Goal: Information Seeking & Learning: Learn about a topic

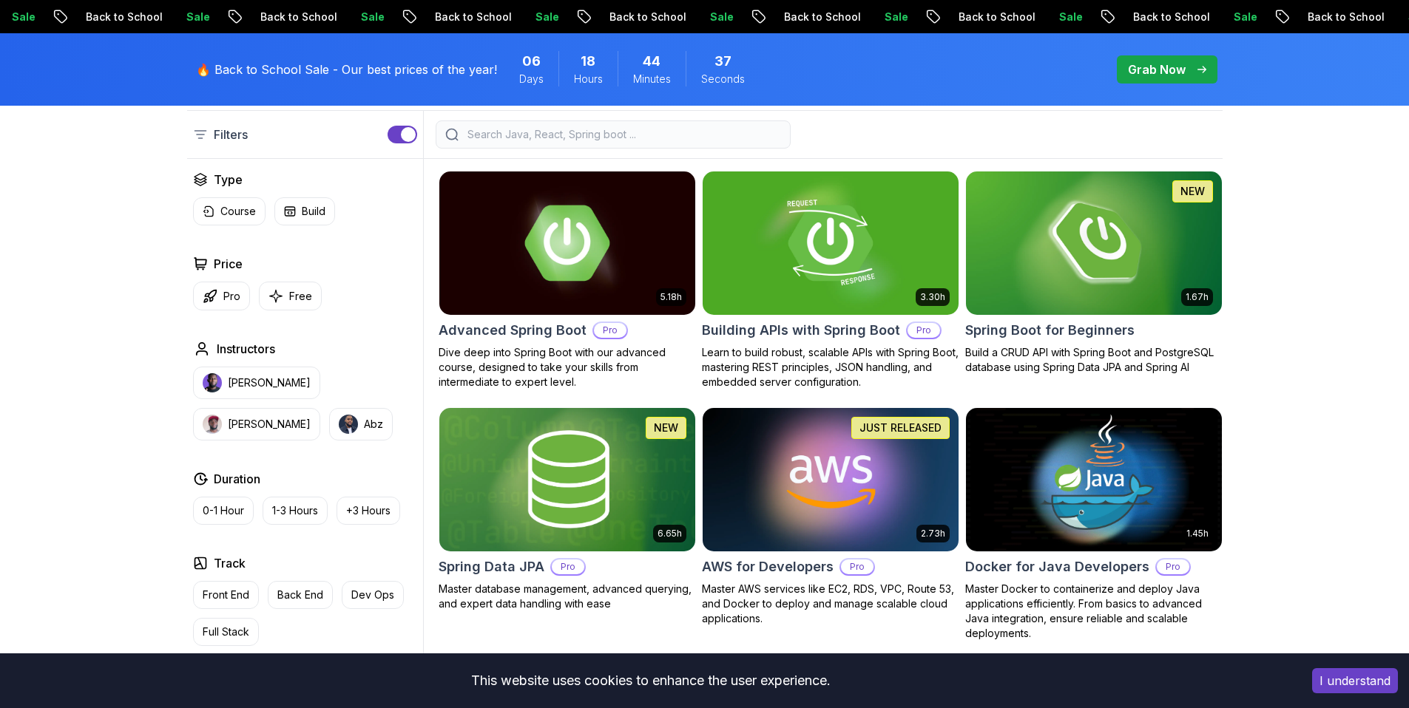
scroll to position [403, 0]
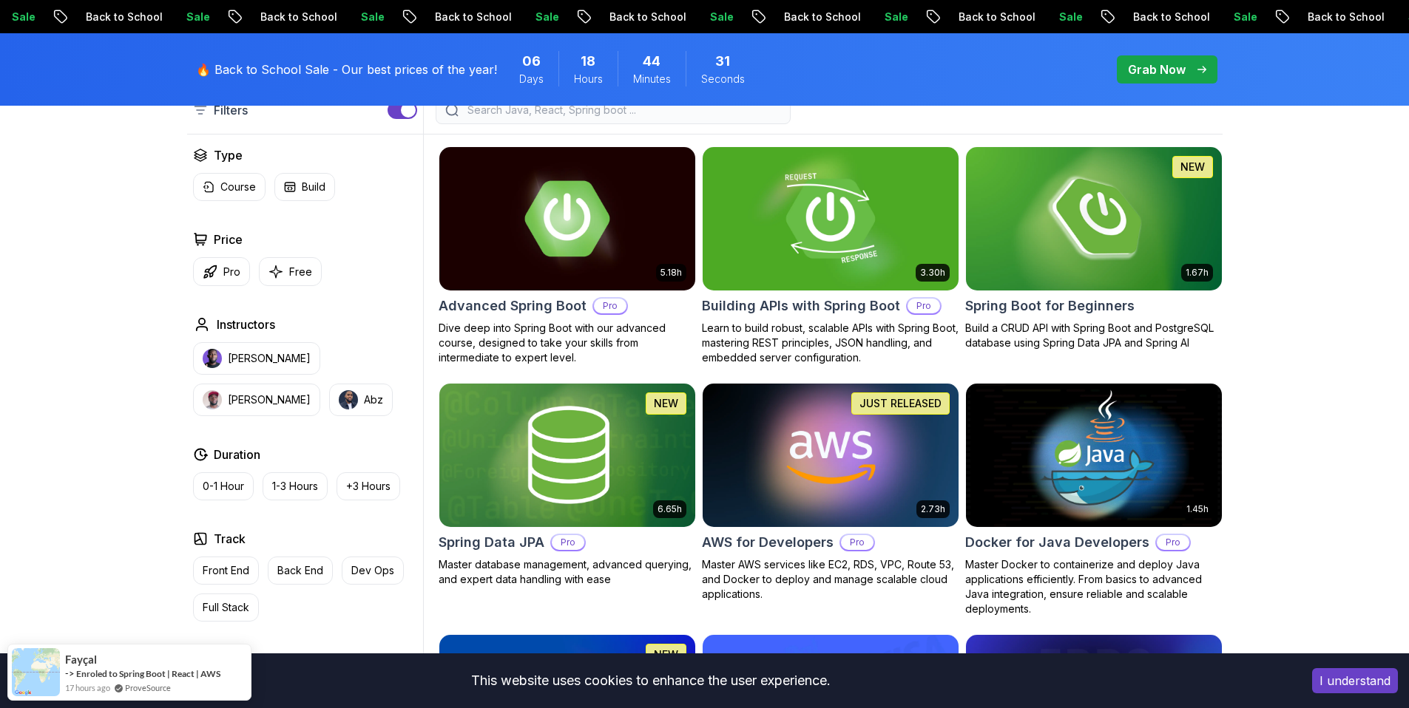
click at [831, 217] on img at bounding box center [830, 218] width 268 height 150
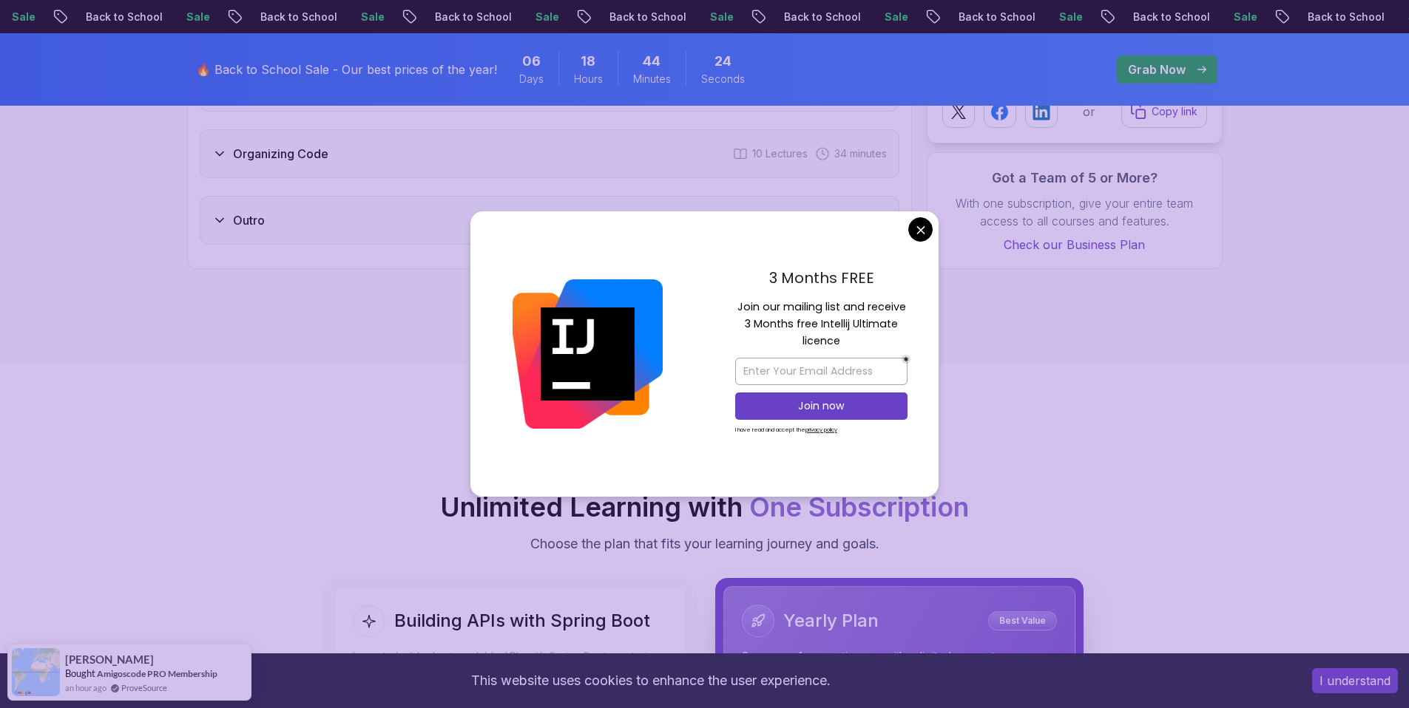
scroll to position [3226, 0]
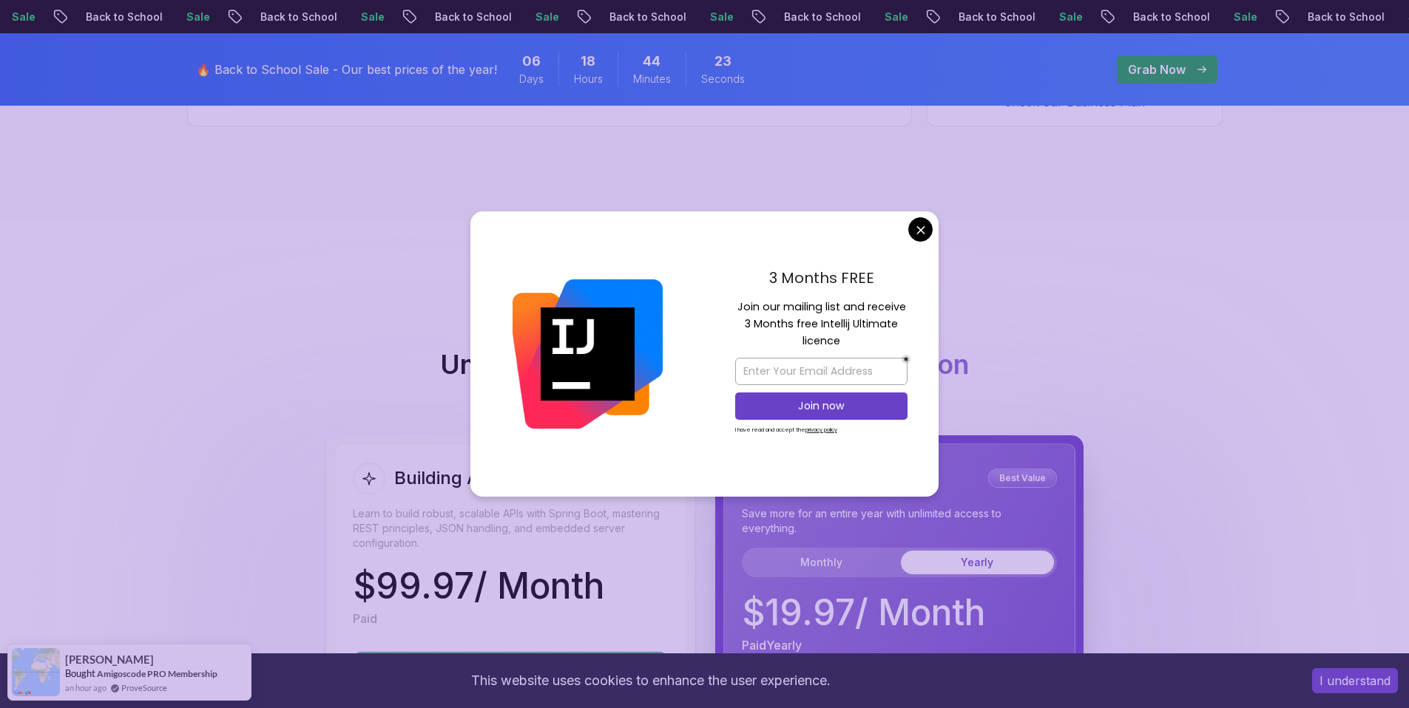
click at [921, 230] on body "Sale Back to School Sale Back to School Sale Back to School Sale Back to School…" at bounding box center [704, 249] width 1409 height 6951
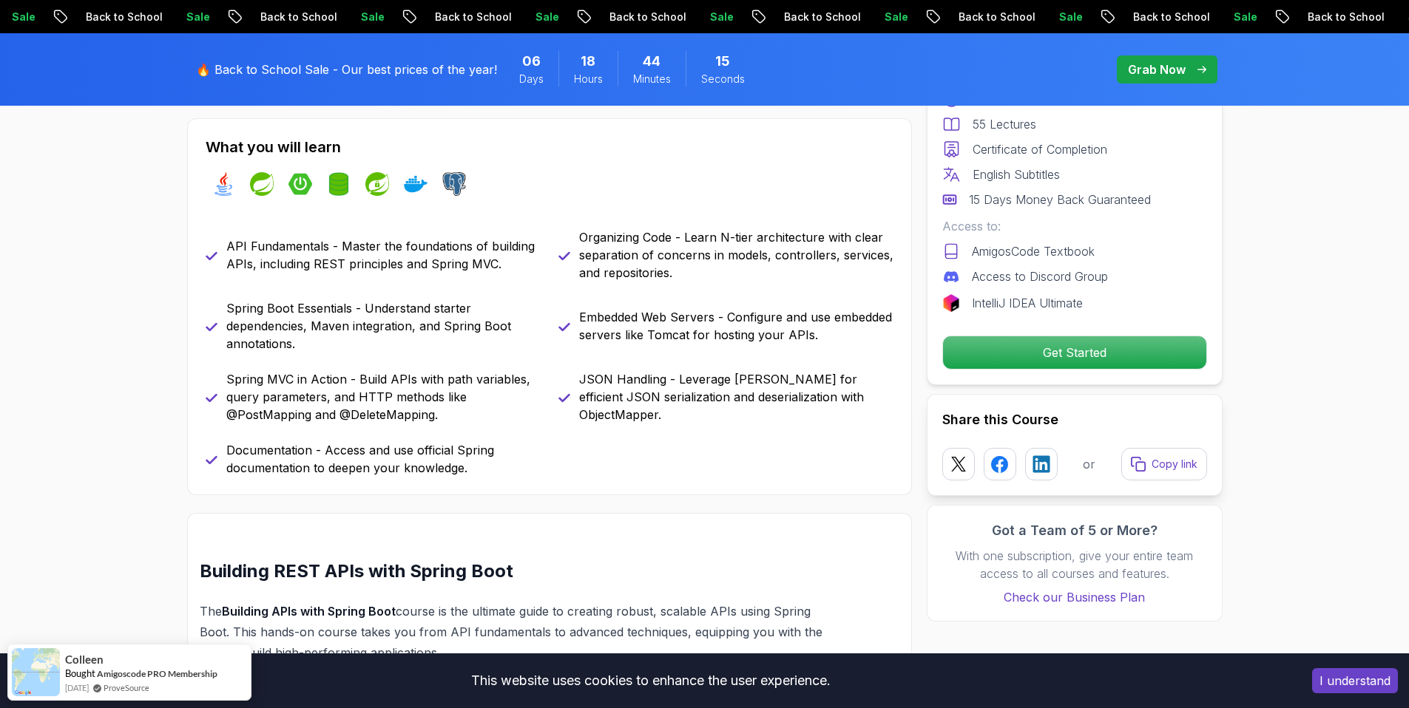
scroll to position [0, 0]
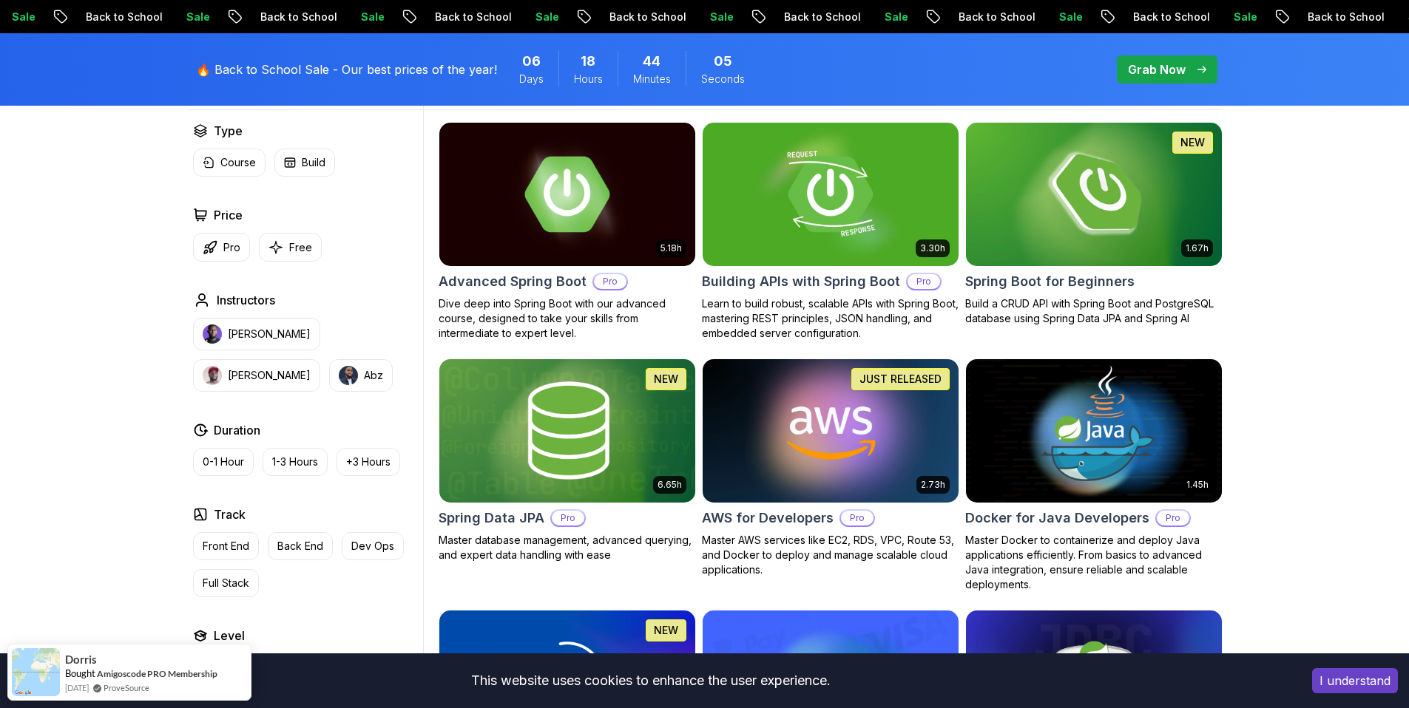
scroll to position [418, 0]
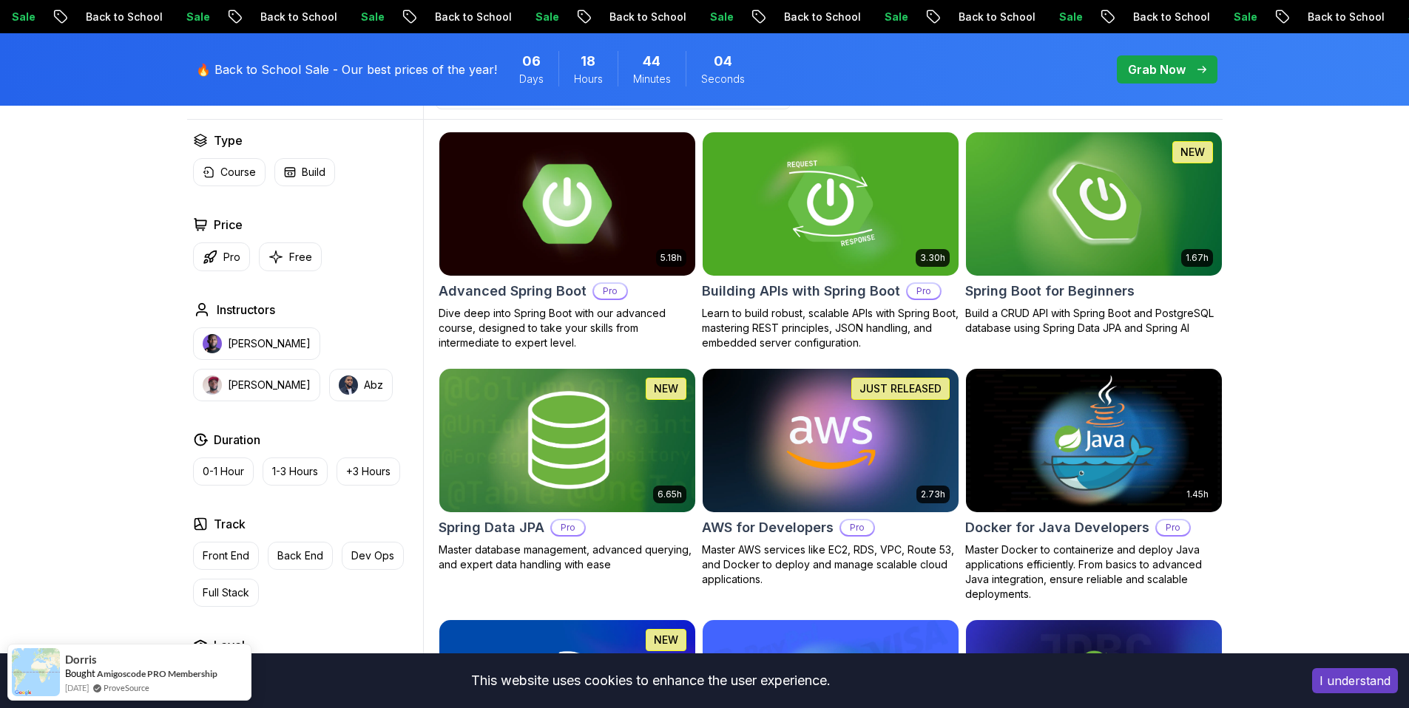
click at [580, 217] on img at bounding box center [567, 204] width 268 height 150
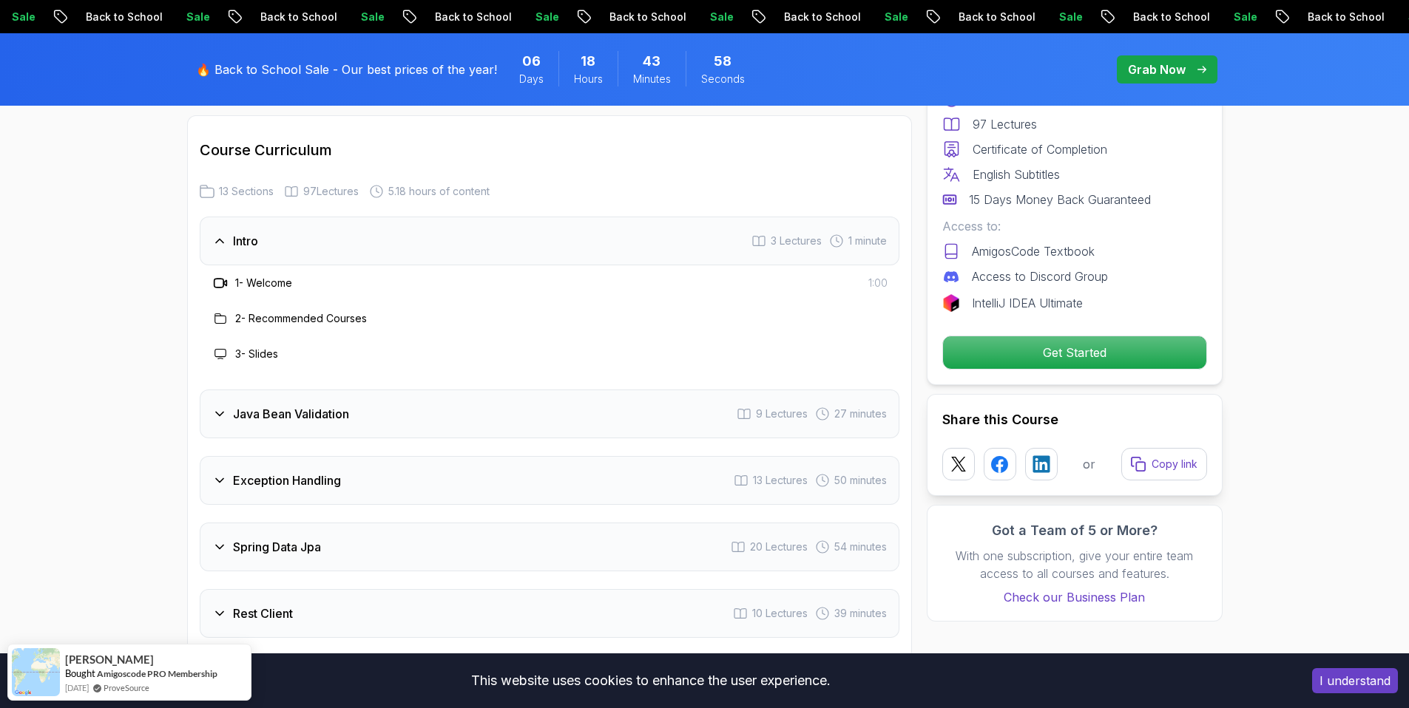
scroll to position [1977, 0]
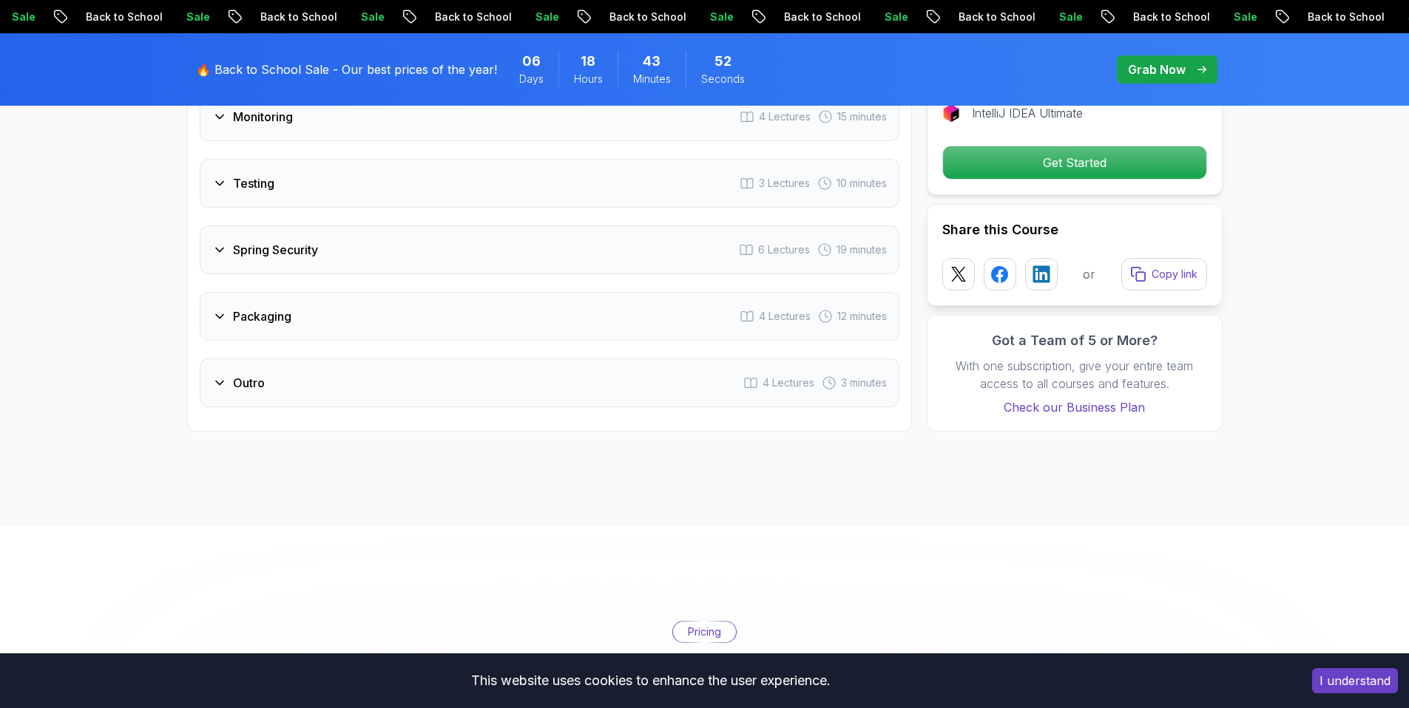
click at [253, 308] on h3 "Packaging" at bounding box center [262, 317] width 58 height 18
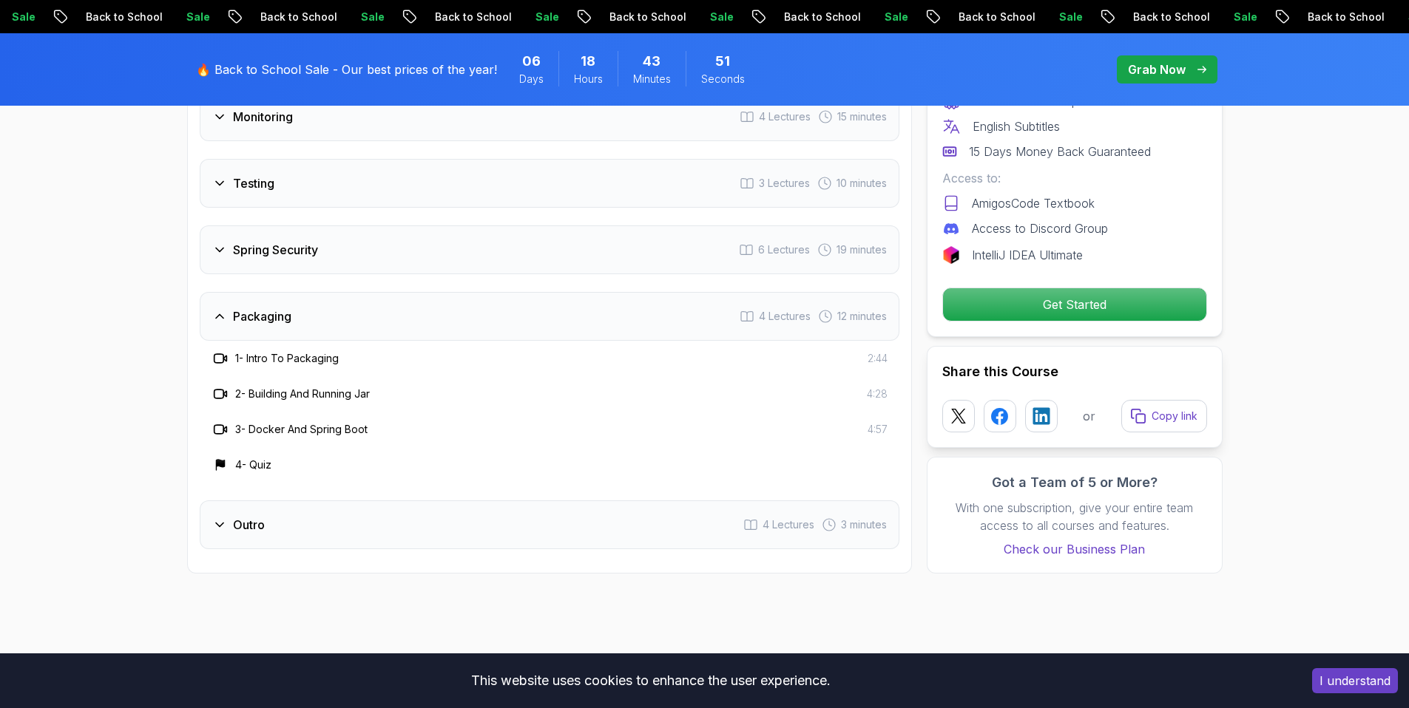
click at [253, 308] on h3 "Packaging" at bounding box center [262, 317] width 58 height 18
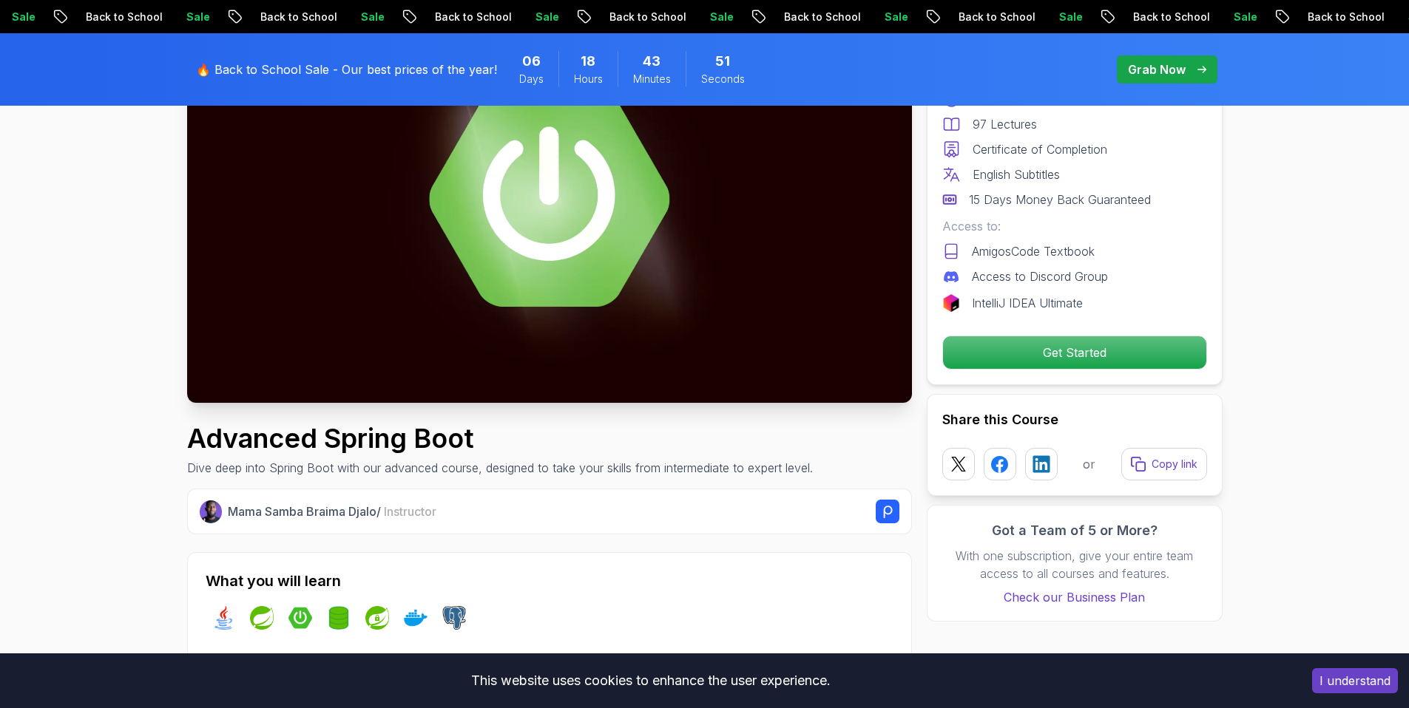
scroll to position [0, 0]
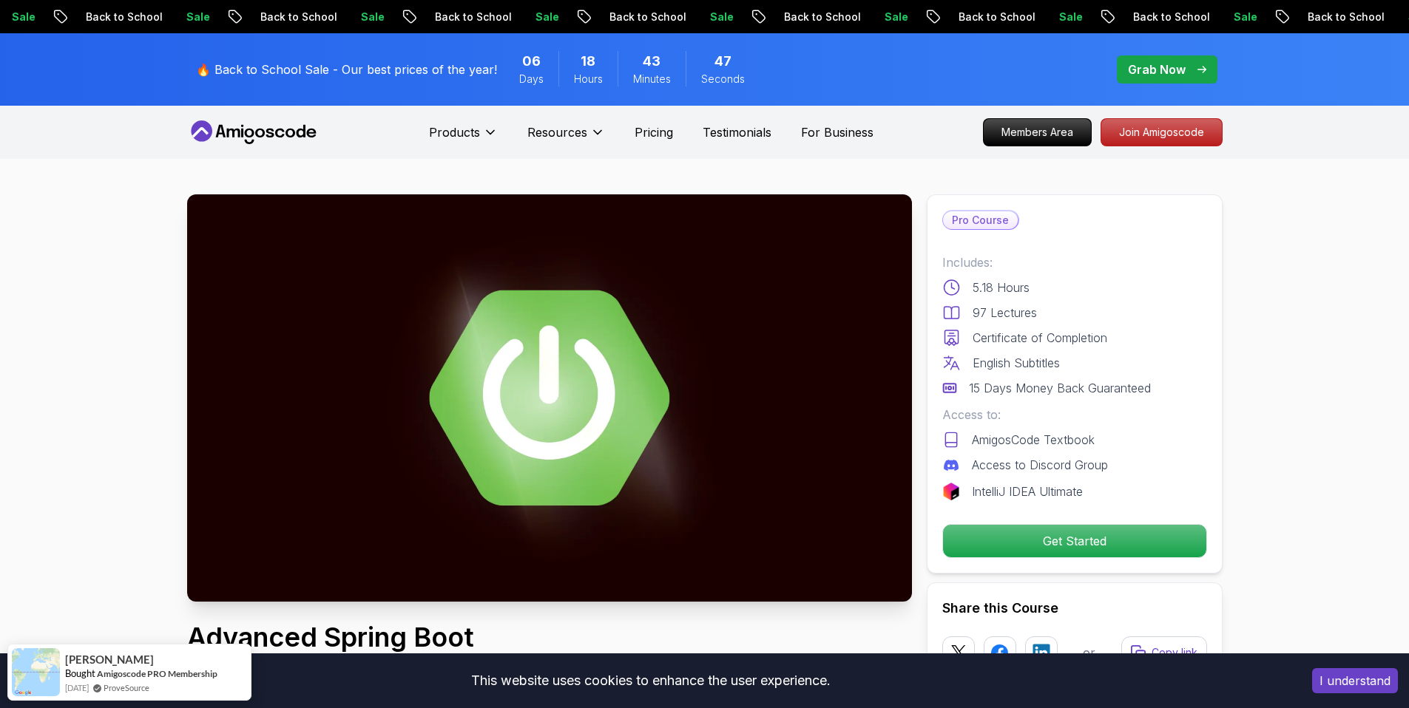
click at [1222, 14] on p "Sale" at bounding box center [1245, 17] width 47 height 15
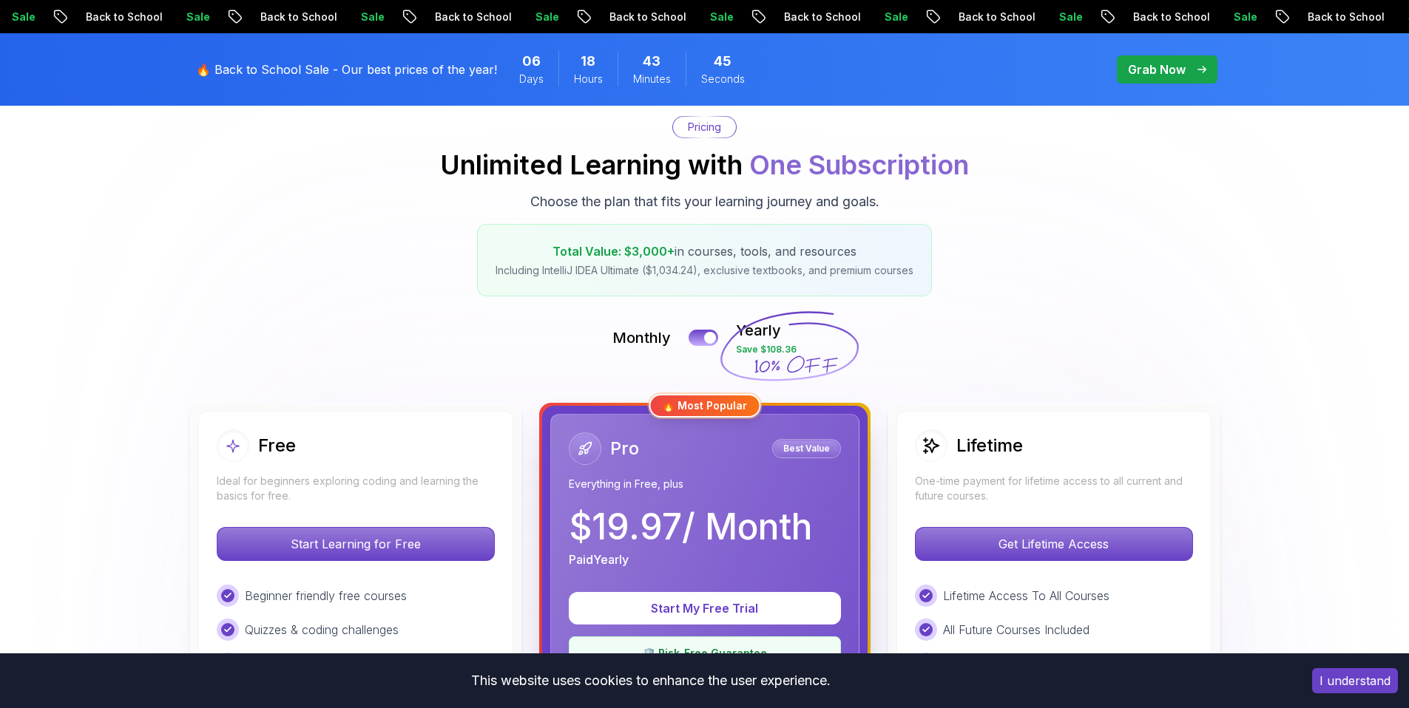
scroll to position [138, 0]
